Goal: Register for event/course

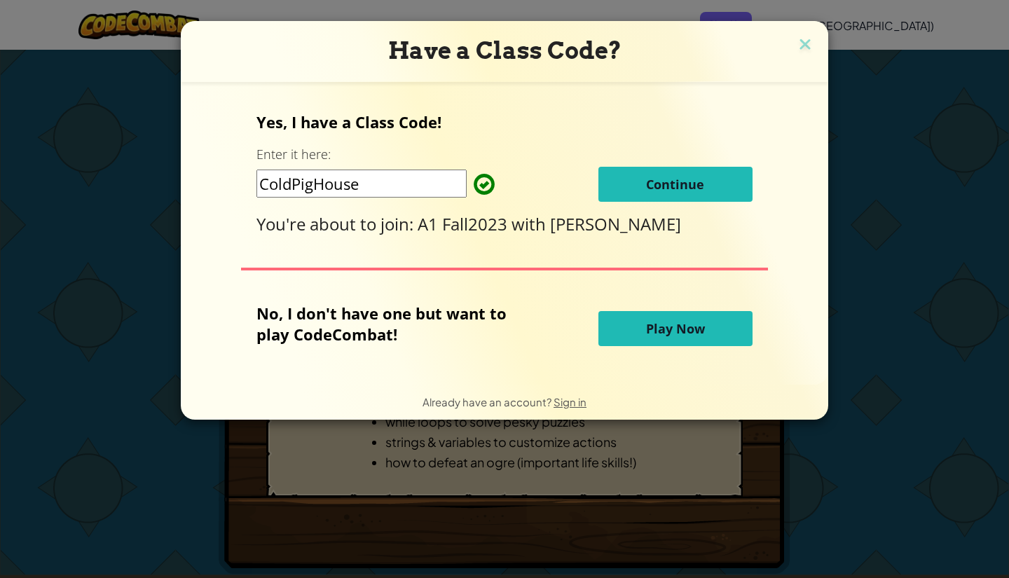
click at [691, 177] on span "Continue" at bounding box center [675, 184] width 58 height 17
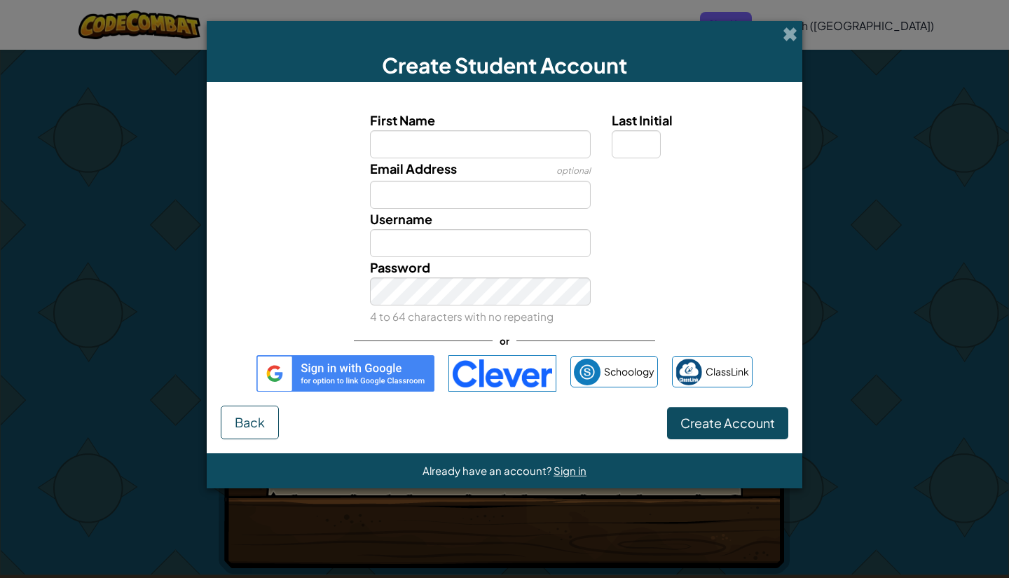
click at [498, 150] on input "First Name" at bounding box center [480, 144] width 221 height 28
click at [235, 440] on form "First Name Last Initial Email Address optional Username Password 4 to 64 charac…" at bounding box center [504, 267] width 595 height 371
click at [248, 419] on span "Back" at bounding box center [250, 422] width 30 height 16
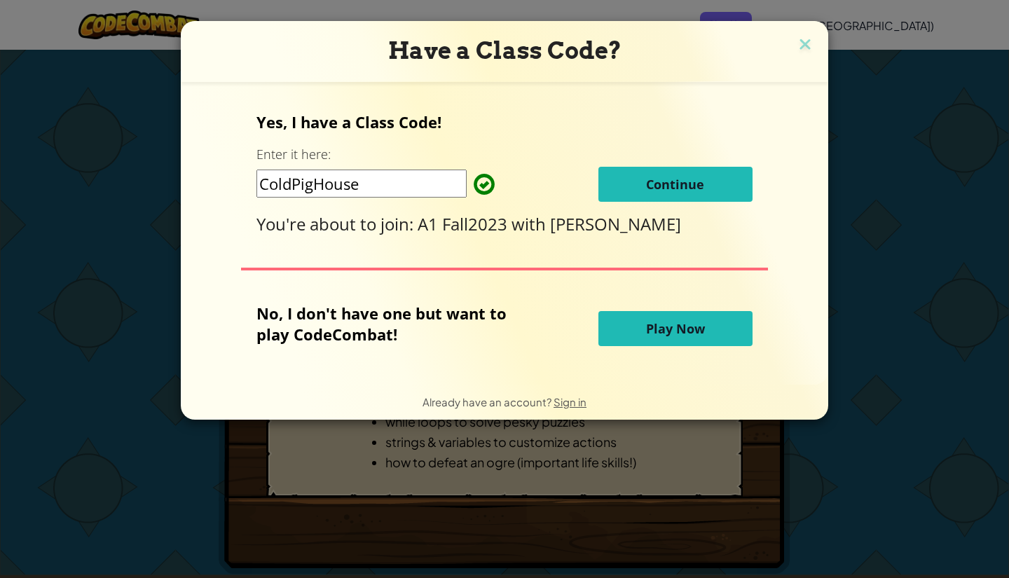
click at [698, 326] on span "Play Now" at bounding box center [675, 328] width 59 height 17
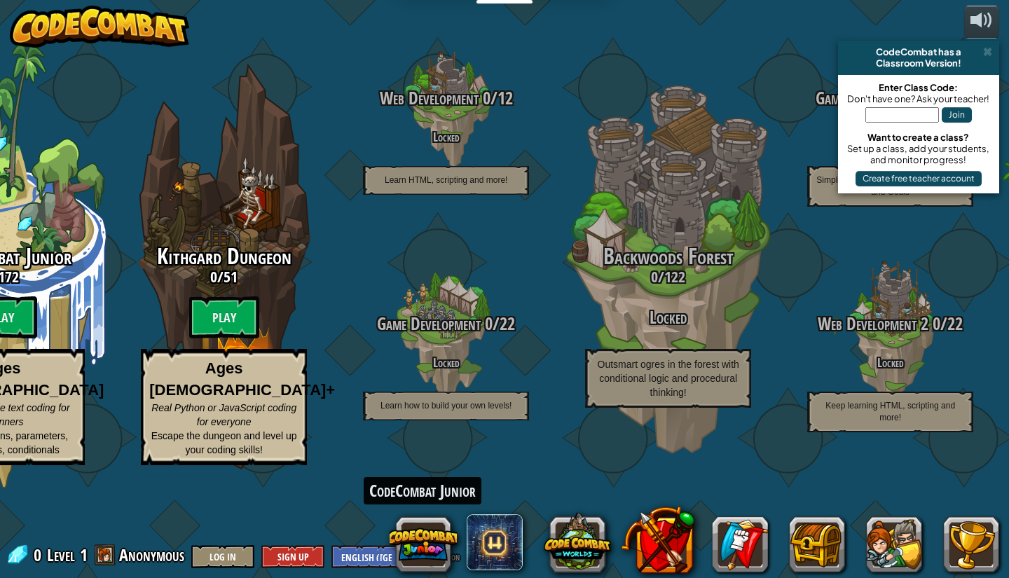
click at [427, 539] on button at bounding box center [422, 544] width 67 height 67
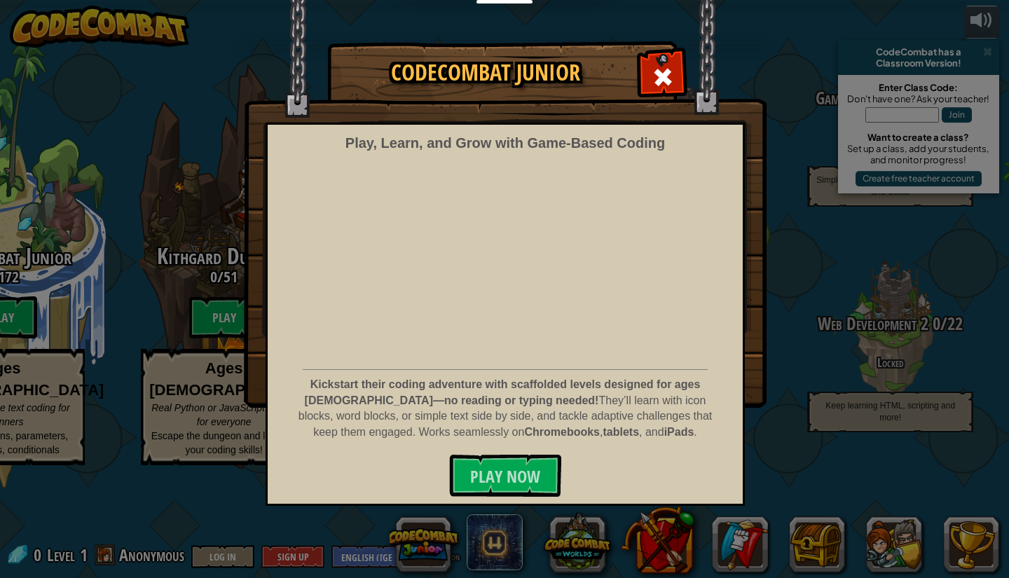
click at [642, 82] on div at bounding box center [662, 75] width 44 height 44
